Goal: Transaction & Acquisition: Obtain resource

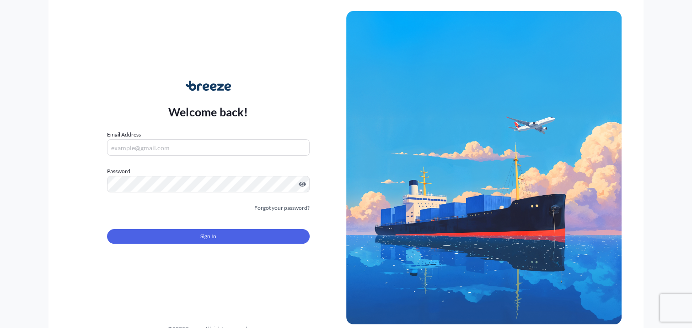
type input "[PERSON_NAME][EMAIL_ADDRESS][DOMAIN_NAME]"
click at [234, 254] on form "Email Address [PERSON_NAME][EMAIL_ADDRESS][DOMAIN_NAME] Password Must include: …" at bounding box center [208, 192] width 202 height 124
click at [244, 245] on form "Email Address [PERSON_NAME][EMAIL_ADDRESS][DOMAIN_NAME] Password Must include: …" at bounding box center [208, 192] width 202 height 124
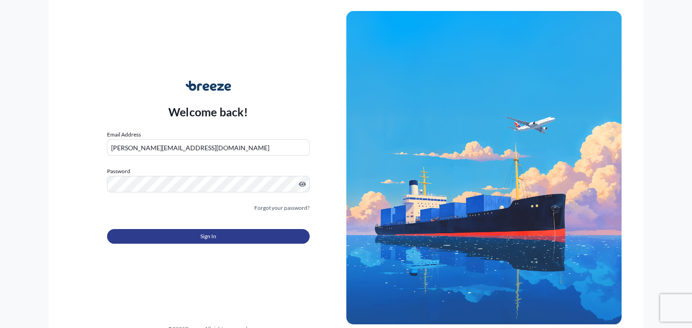
click at [258, 231] on button "Sign In" at bounding box center [208, 236] width 202 height 15
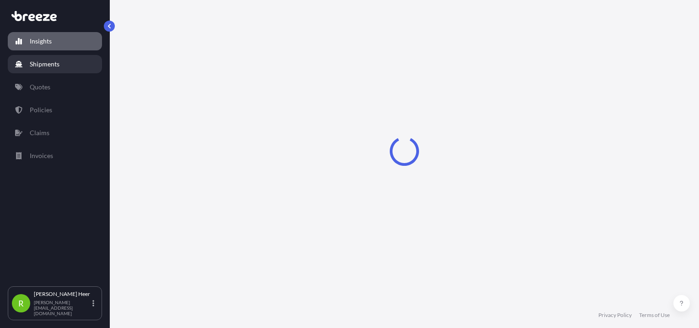
select select "2025"
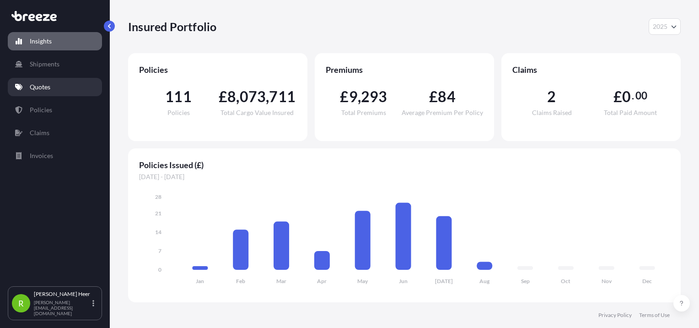
click at [51, 93] on link "Quotes" at bounding box center [55, 87] width 94 height 18
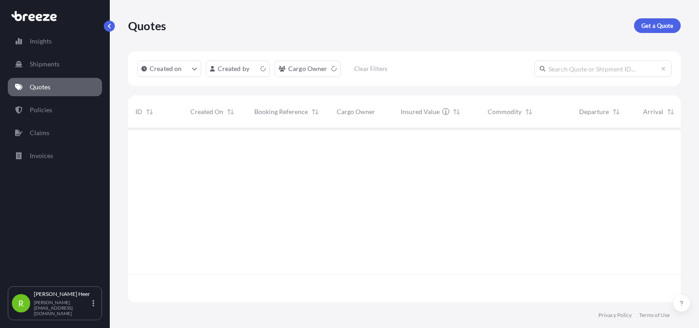
scroll to position [172, 545]
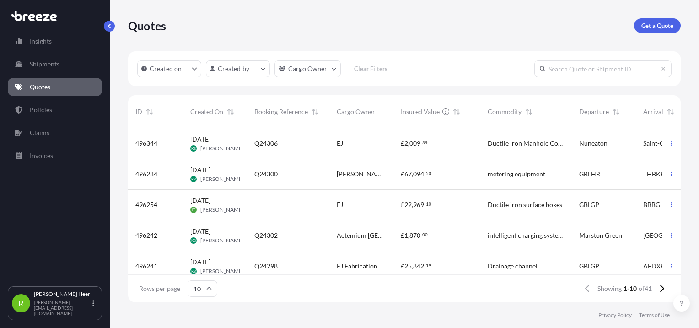
click at [557, 64] on input "text" at bounding box center [602, 68] width 137 height 16
paste input "24183"
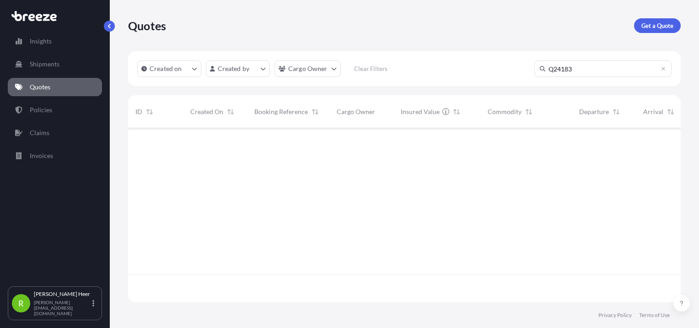
scroll to position [200, 545]
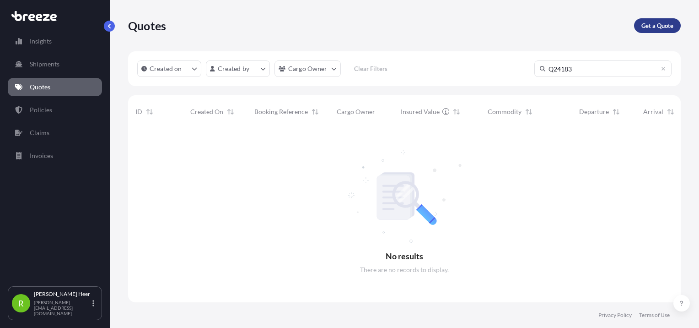
type input "Q24183"
click at [663, 22] on p "Get a Quote" at bounding box center [658, 25] width 32 height 9
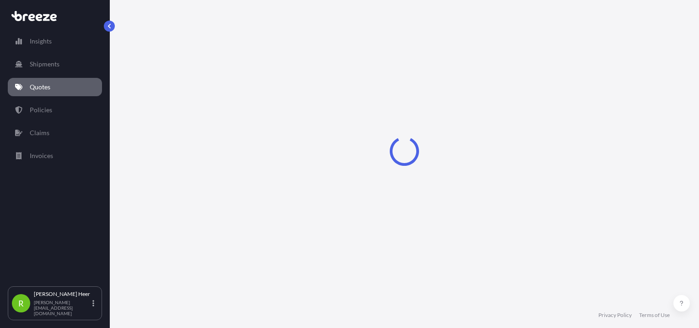
select select "Sea"
select select "1"
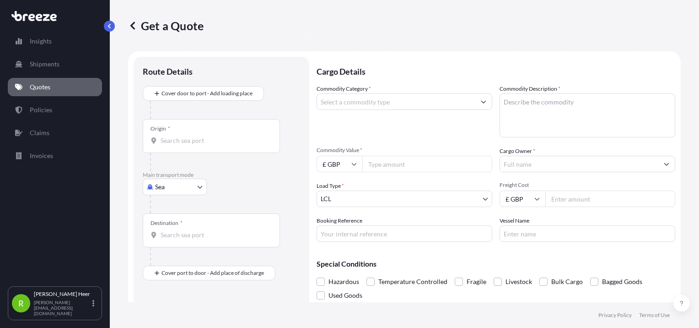
scroll to position [15, 0]
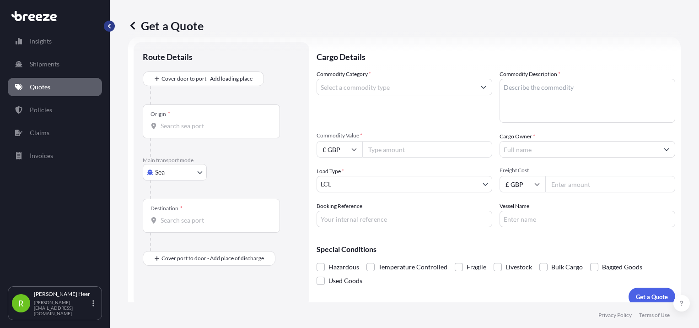
click at [106, 26] on button "button" at bounding box center [109, 26] width 11 height 11
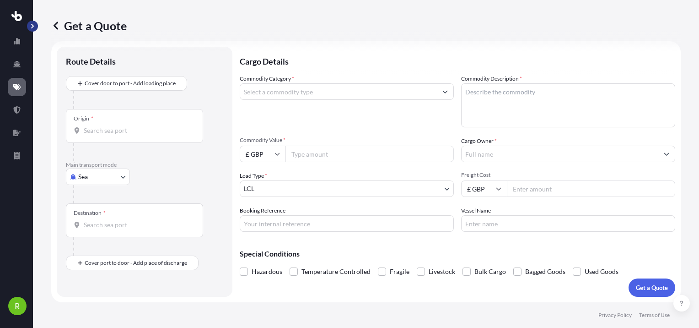
scroll to position [10, 0]
click at [35, 24] on button "button" at bounding box center [32, 26] width 11 height 11
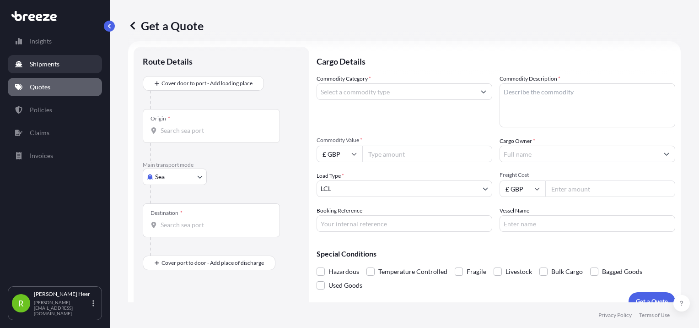
scroll to position [15, 0]
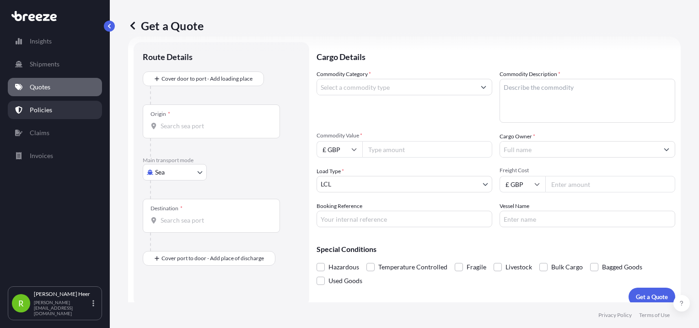
click at [50, 113] on p "Policies" at bounding box center [41, 109] width 22 height 9
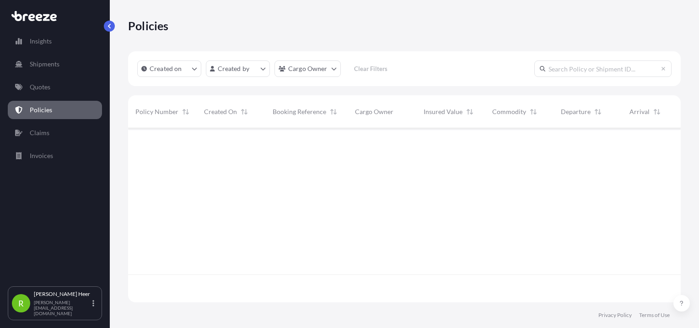
scroll to position [172, 545]
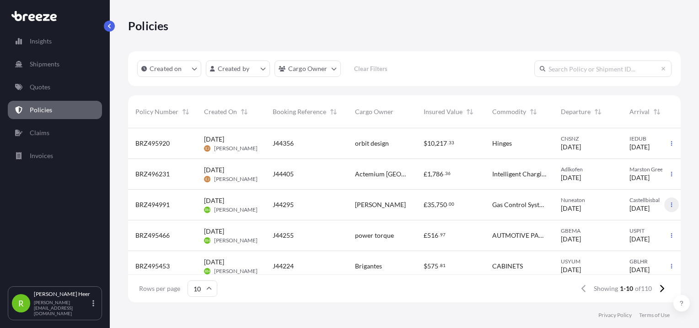
click at [671, 206] on icon "button" at bounding box center [671, 204] width 1 height 5
click at [631, 210] on p "Duplicate quote" at bounding box center [615, 206] width 46 height 9
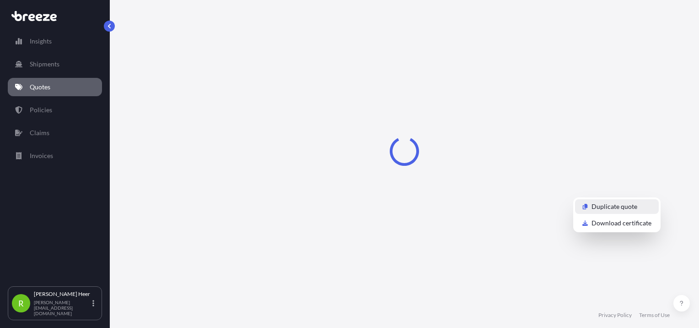
select select "Road"
select select "2"
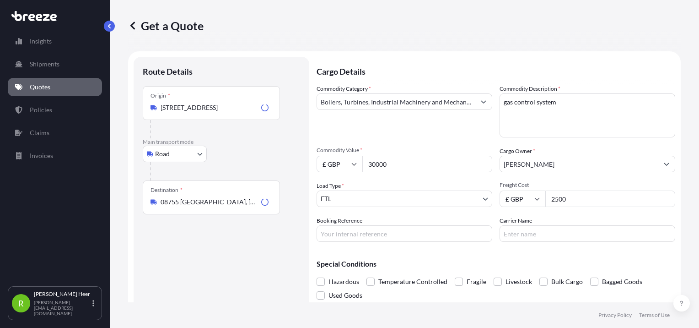
scroll to position [15, 0]
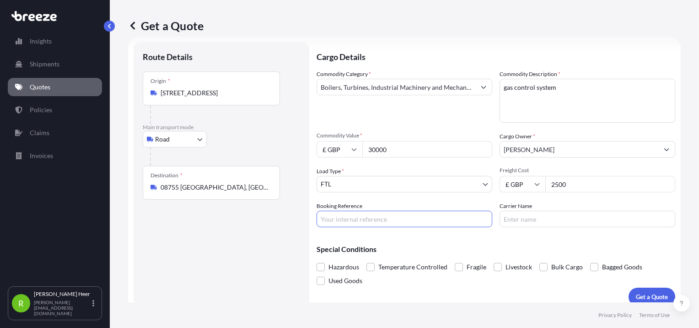
click at [388, 216] on input "Booking Reference" at bounding box center [405, 218] width 176 height 16
type input "J44404"
drag, startPoint x: 411, startPoint y: 154, endPoint x: 289, endPoint y: 135, distance: 123.5
click at [281, 137] on form "Route Details Place of loading Road Road Rail Origin * Nuneaton CV11 [GEOGRAPHI…" at bounding box center [404, 174] width 553 height 275
paste input "25560."
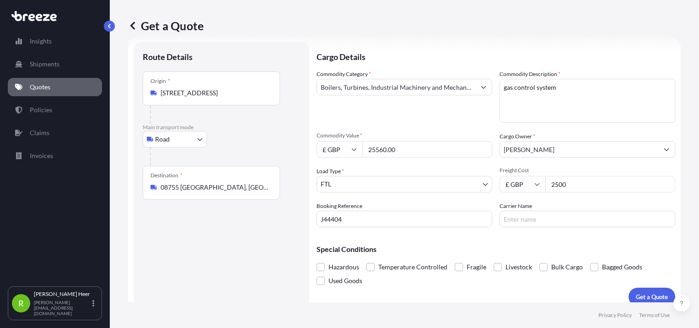
type input "25560.00"
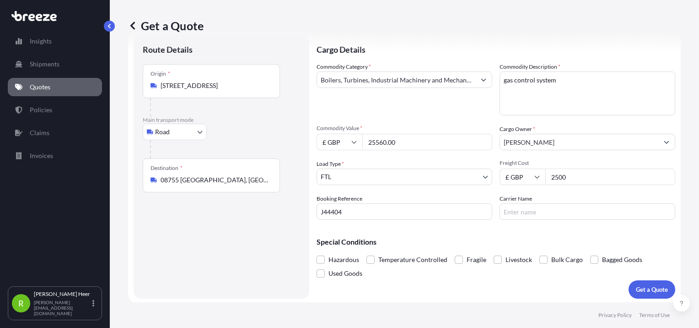
scroll to position [24, 0]
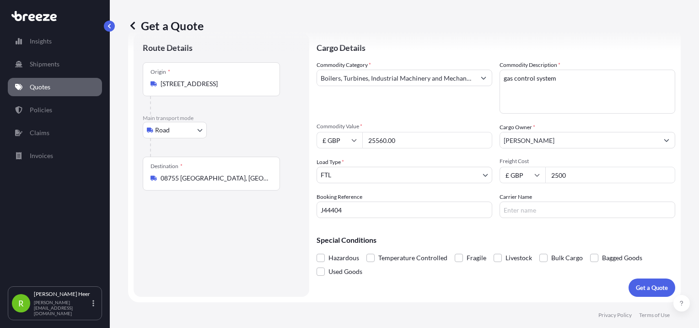
click at [642, 297] on form "Route Details Place of loading Road Road Rail Origin * Nuneaton CV11 [GEOGRAPHI…" at bounding box center [404, 164] width 553 height 275
click at [642, 293] on button "Get a Quote" at bounding box center [652, 287] width 47 height 18
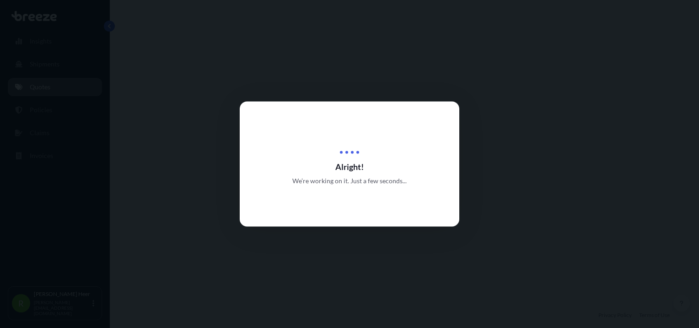
select select "Road"
select select "2"
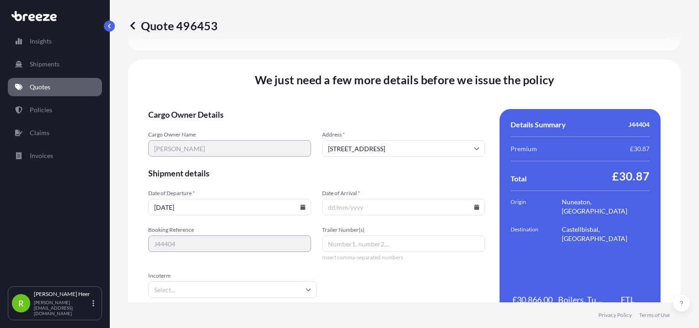
scroll to position [1141, 0]
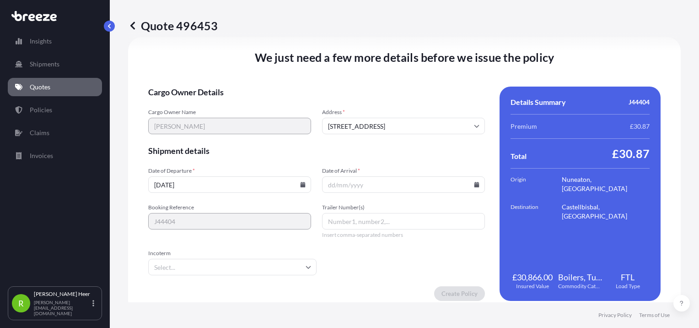
drag, startPoint x: 306, startPoint y: 182, endPoint x: 291, endPoint y: 185, distance: 15.4
click at [304, 182] on input "[DATE]" at bounding box center [229, 184] width 163 height 16
click at [291, 185] on input "[DATE]" at bounding box center [229, 184] width 163 height 16
click at [306, 185] on input "[DATE]" at bounding box center [229, 184] width 163 height 16
click at [302, 185] on icon at bounding box center [303, 184] width 5 height 5
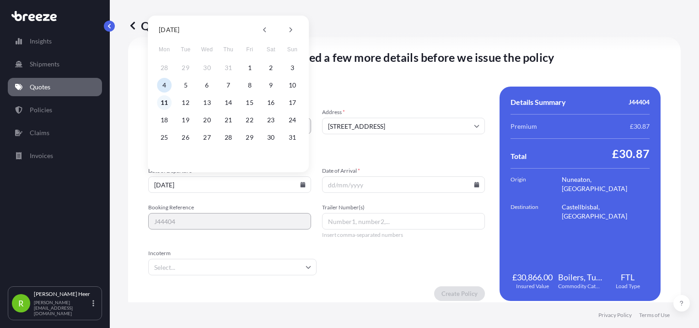
click at [162, 103] on button "11" at bounding box center [164, 102] width 15 height 15
type input "[DATE]"
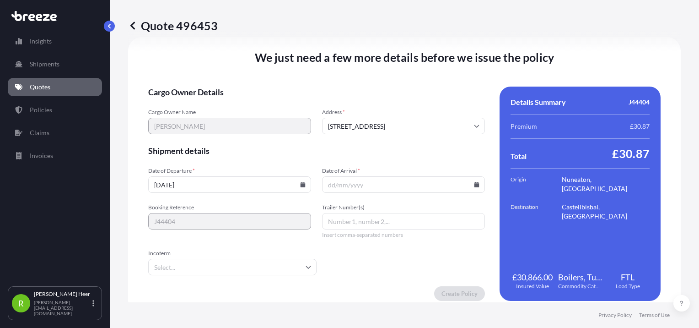
click at [472, 187] on input "Date of Arrival *" at bounding box center [403, 184] width 163 height 16
click at [475, 182] on icon at bounding box center [477, 184] width 5 height 5
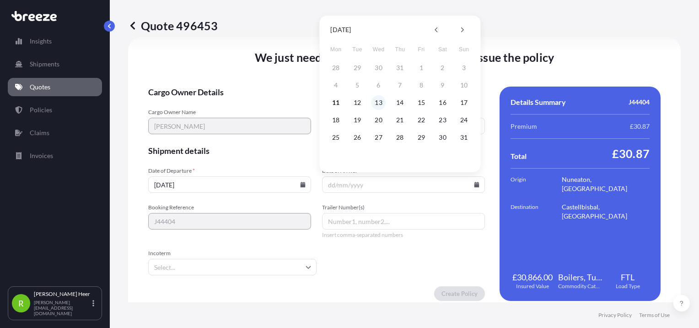
click at [376, 105] on button "13" at bounding box center [379, 102] width 15 height 15
type input "[DATE]"
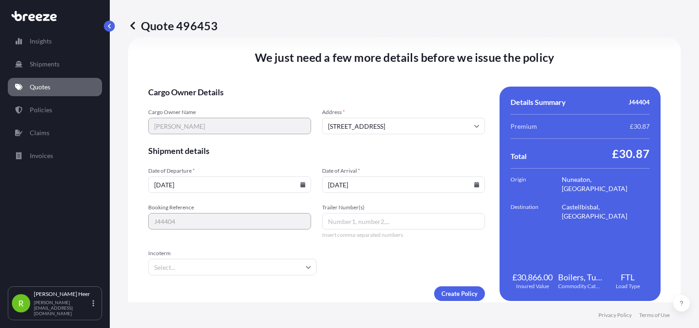
click at [274, 270] on input "Incoterm" at bounding box center [232, 267] width 168 height 16
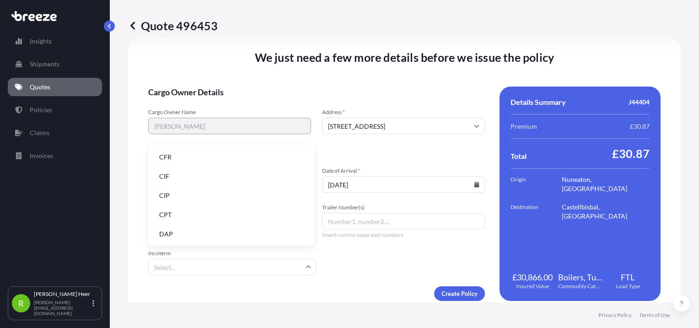
click at [381, 262] on form "Cargo Owner Details Cargo Owner Name [PERSON_NAME] Address * [GEOGRAPHIC_DATA] …" at bounding box center [316, 193] width 337 height 214
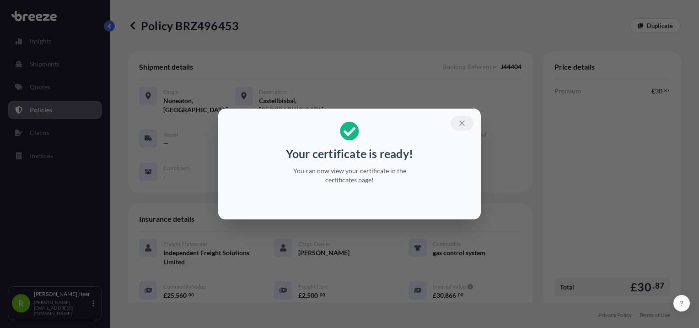
click at [458, 121] on icon "button" at bounding box center [462, 123] width 8 height 8
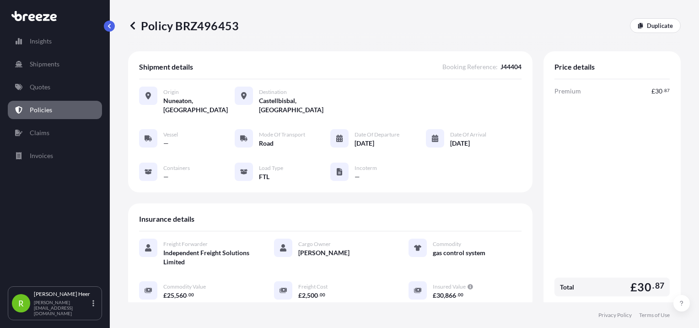
click at [199, 29] on p "Policy BRZ496453" at bounding box center [183, 25] width 111 height 15
copy p "BRZ496453"
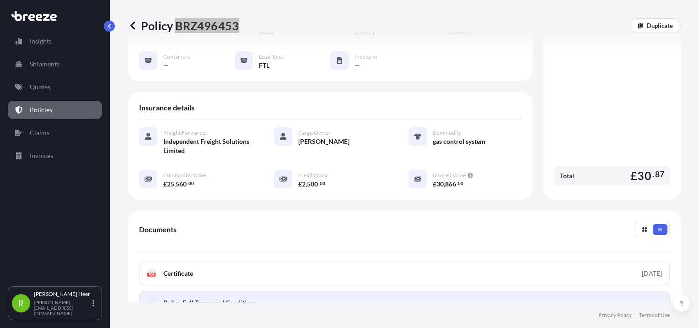
scroll to position [229, 0]
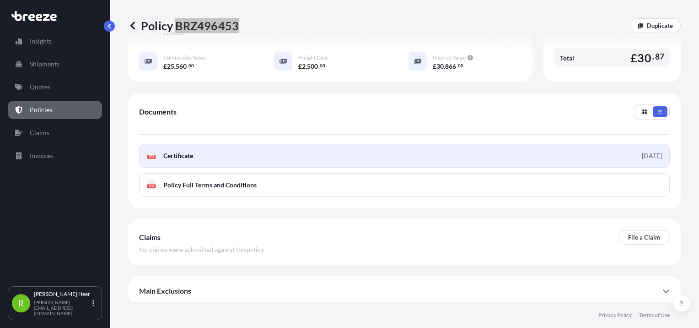
click at [195, 153] on link "PDF Certificate [DATE]" at bounding box center [404, 156] width 531 height 24
